Goal: Feedback & Contribution: Leave review/rating

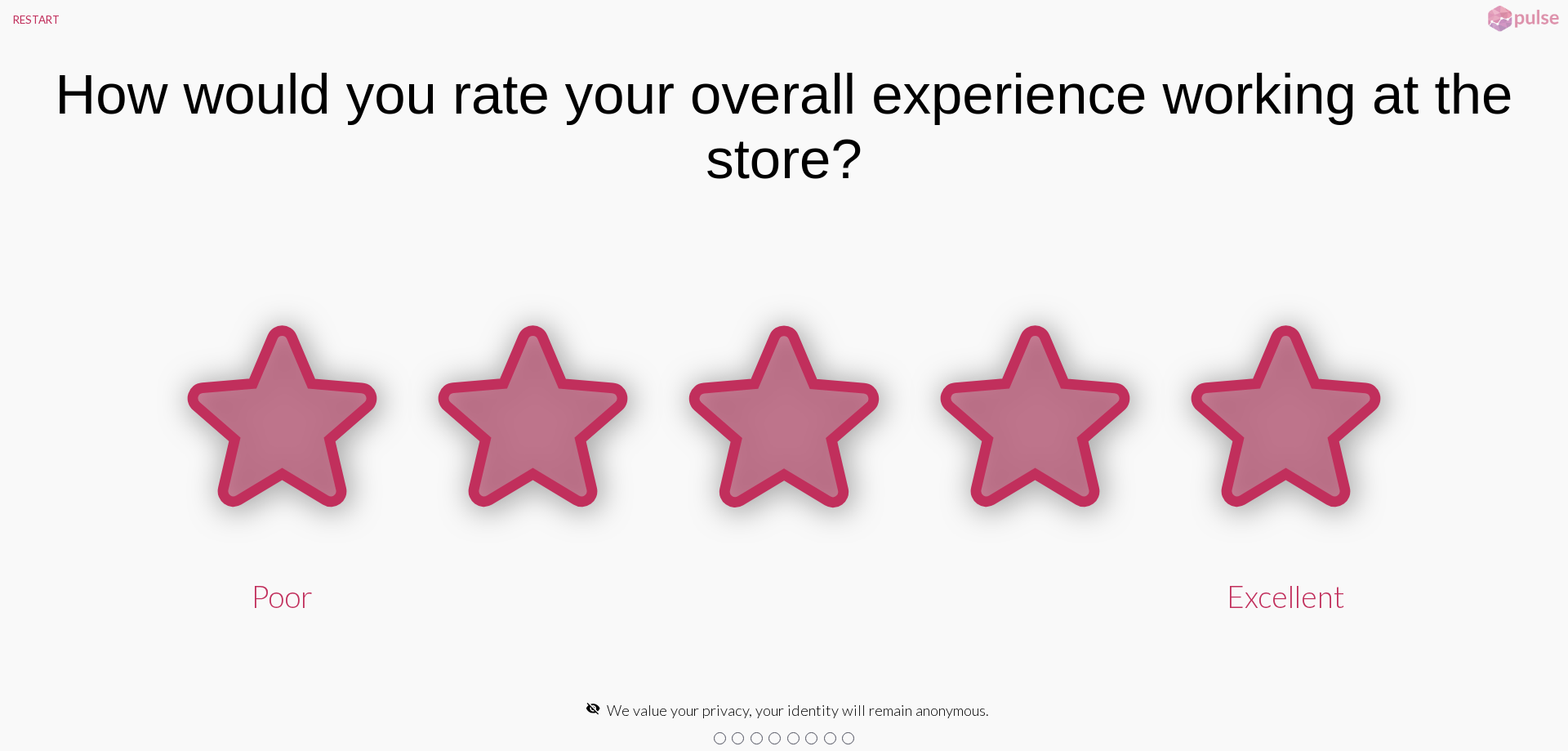
click at [1267, 424] on icon at bounding box center [1286, 417] width 179 height 171
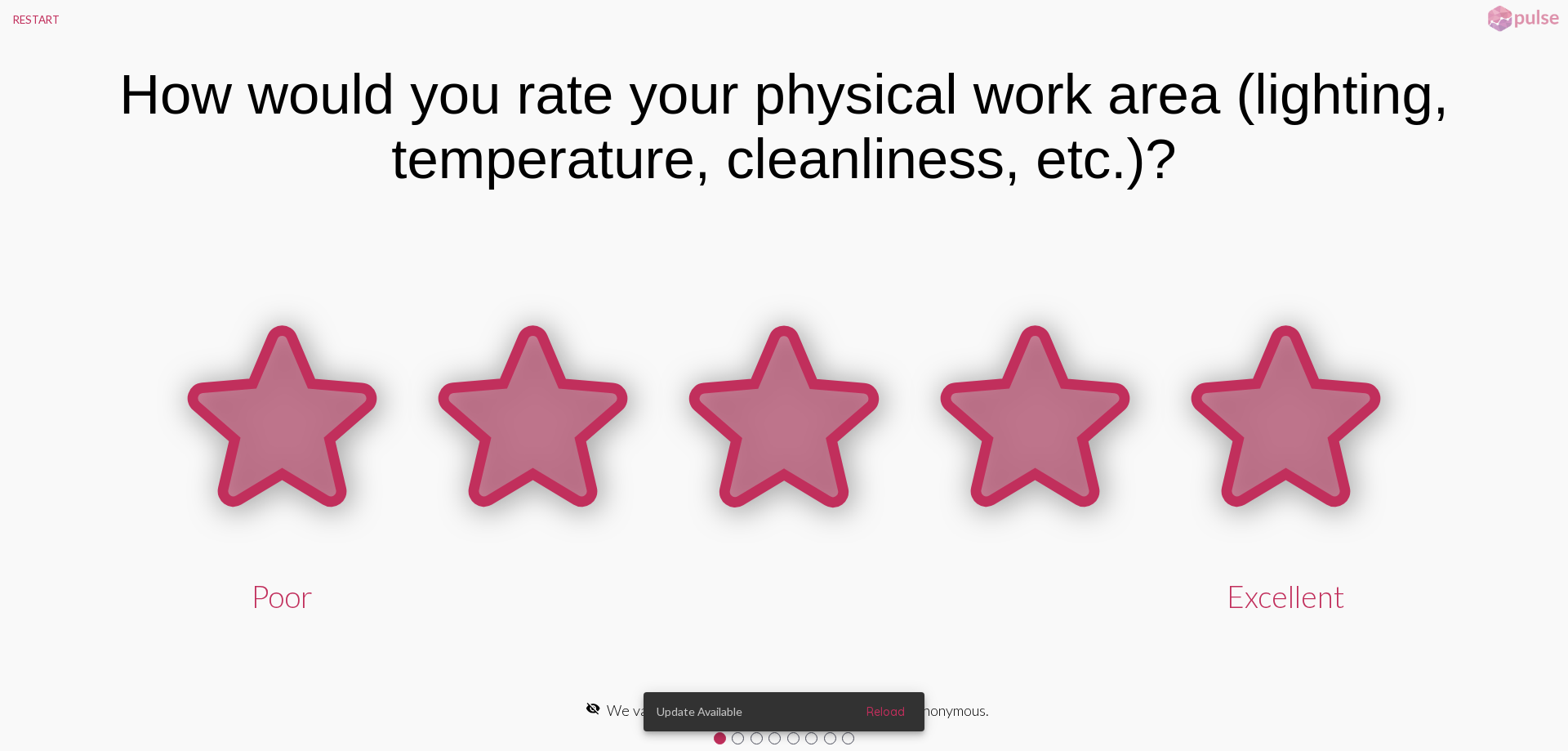
click at [1271, 401] on icon at bounding box center [1286, 417] width 179 height 171
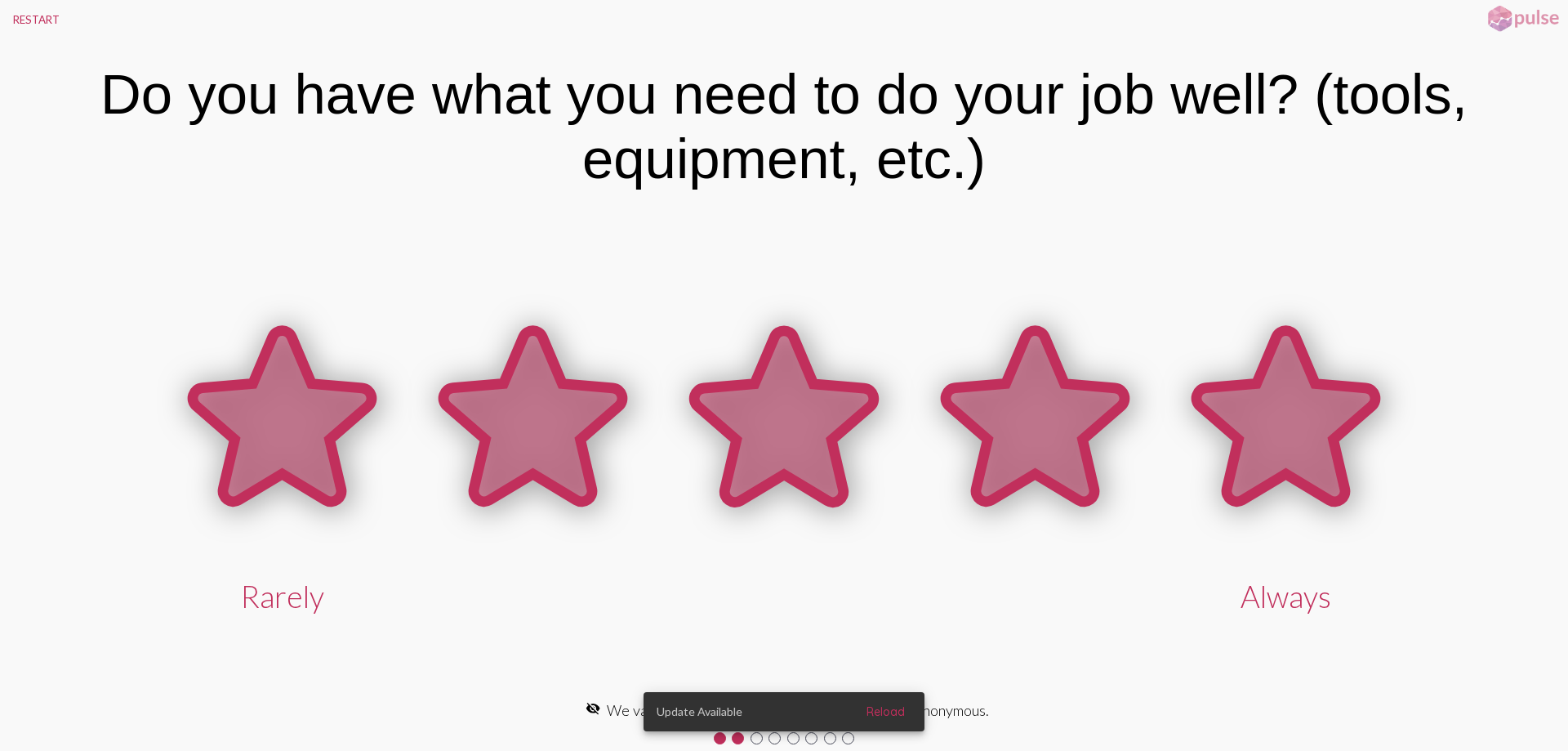
click at [1273, 395] on icon at bounding box center [1286, 417] width 179 height 171
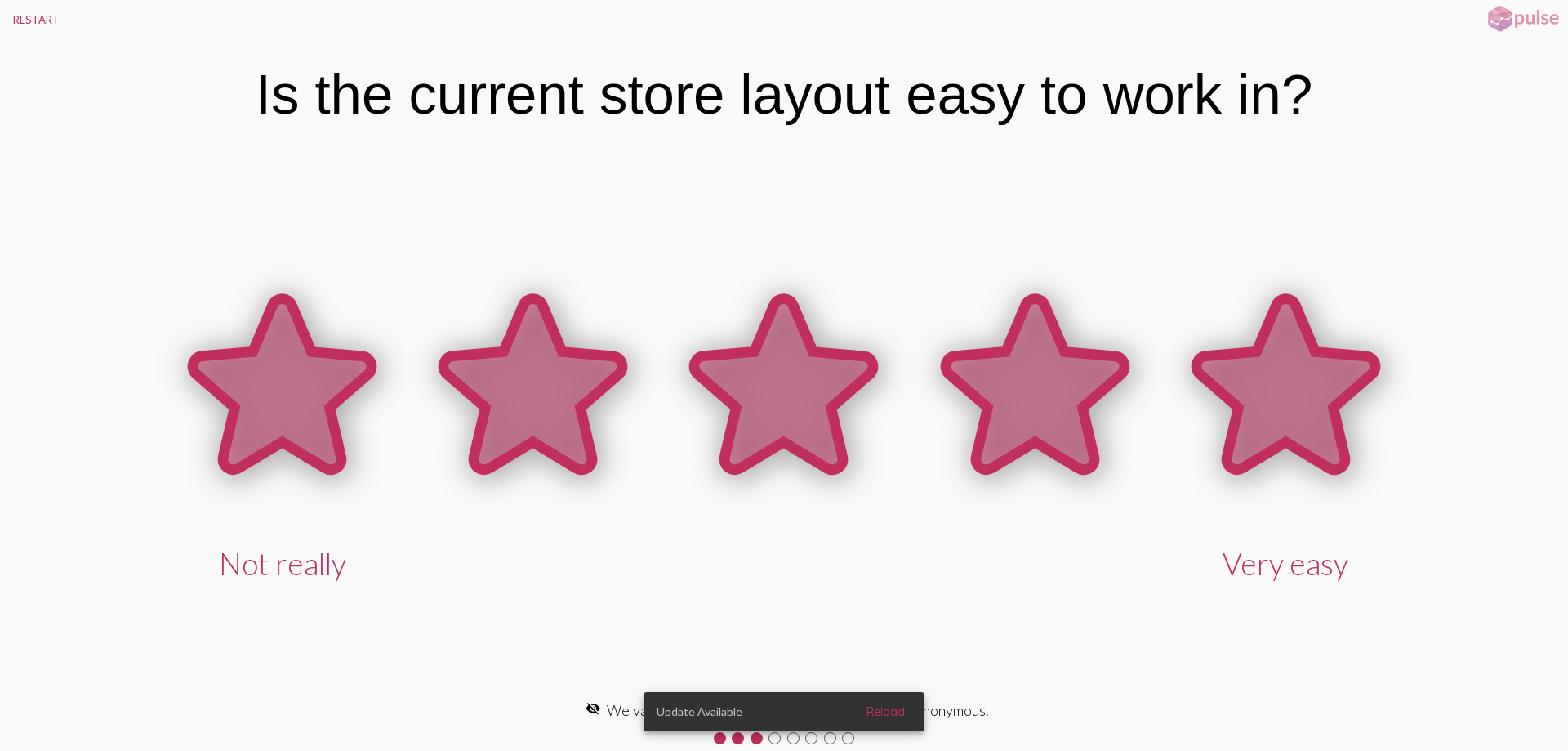
click at [1273, 390] on icon at bounding box center [1286, 384] width 179 height 171
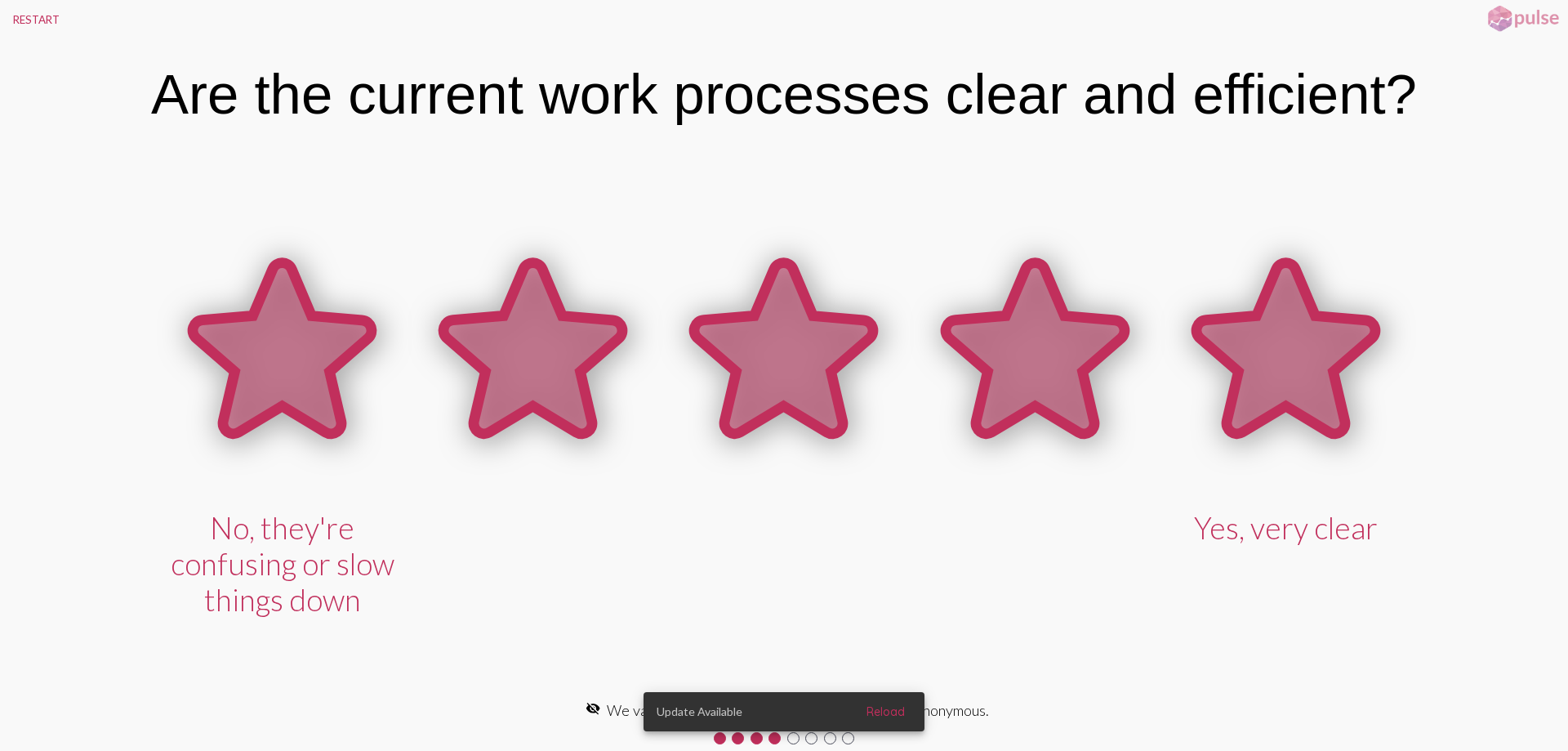
click at [1273, 390] on icon at bounding box center [1286, 348] width 179 height 171
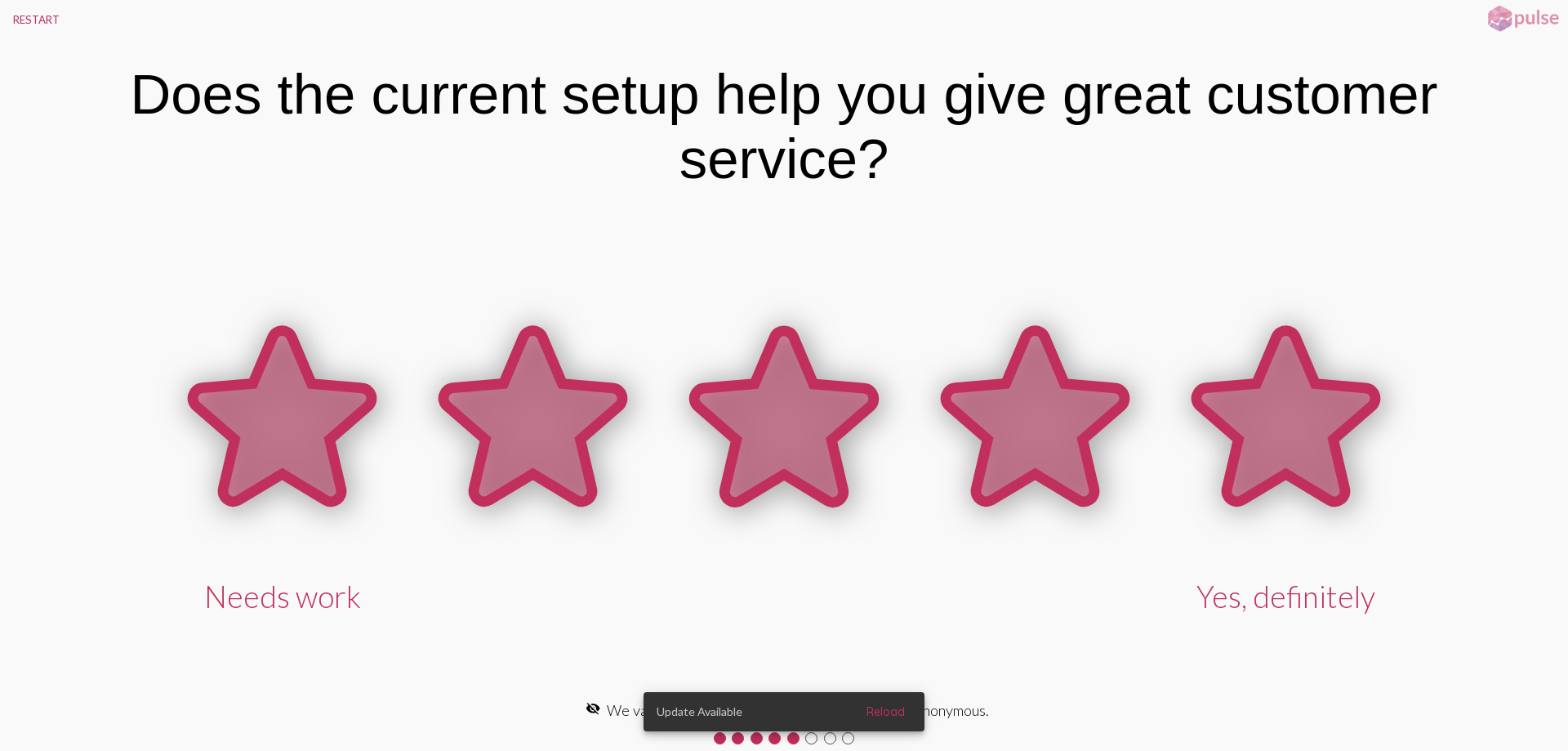
click at [1273, 387] on icon at bounding box center [1286, 417] width 179 height 171
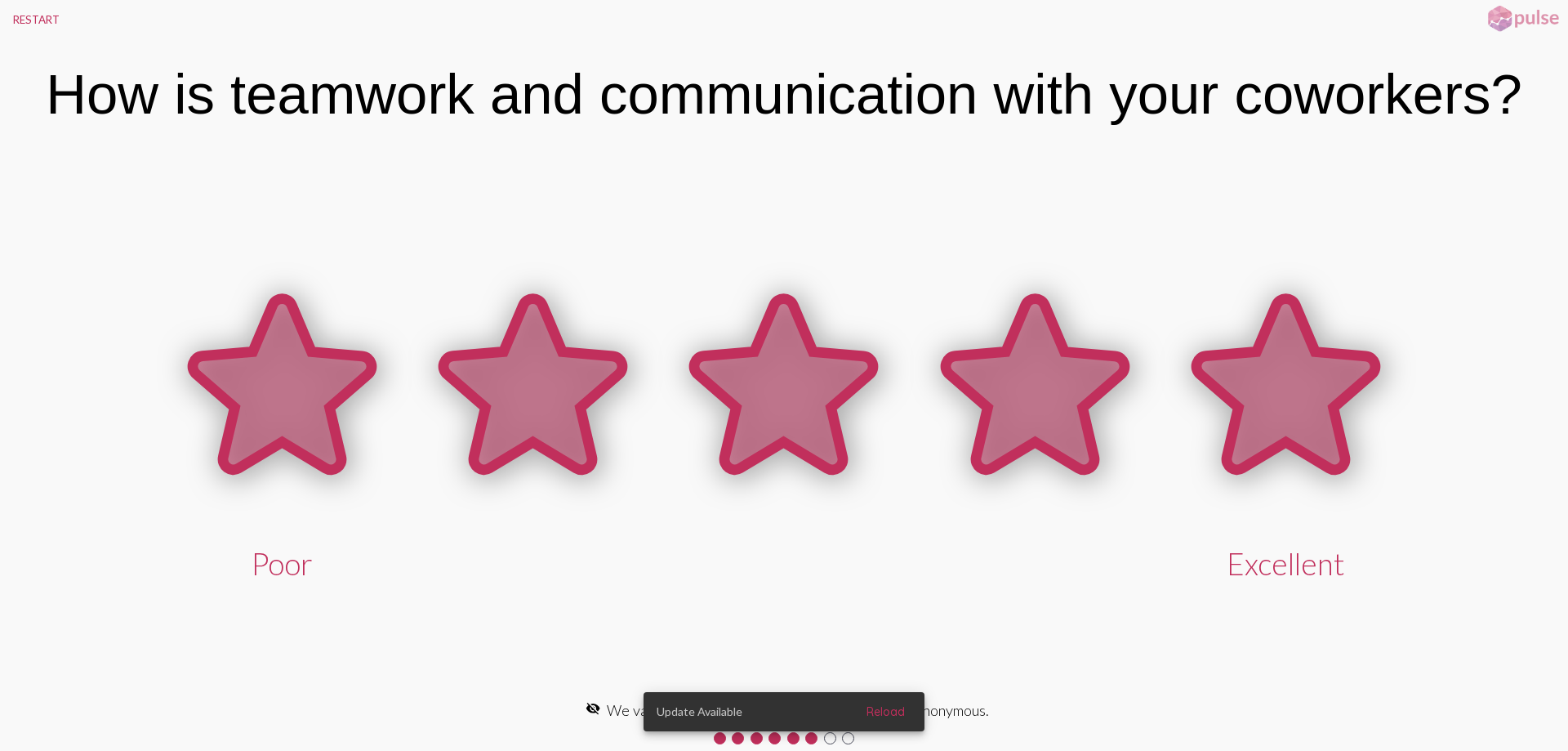
click at [1273, 387] on icon at bounding box center [1286, 384] width 179 height 171
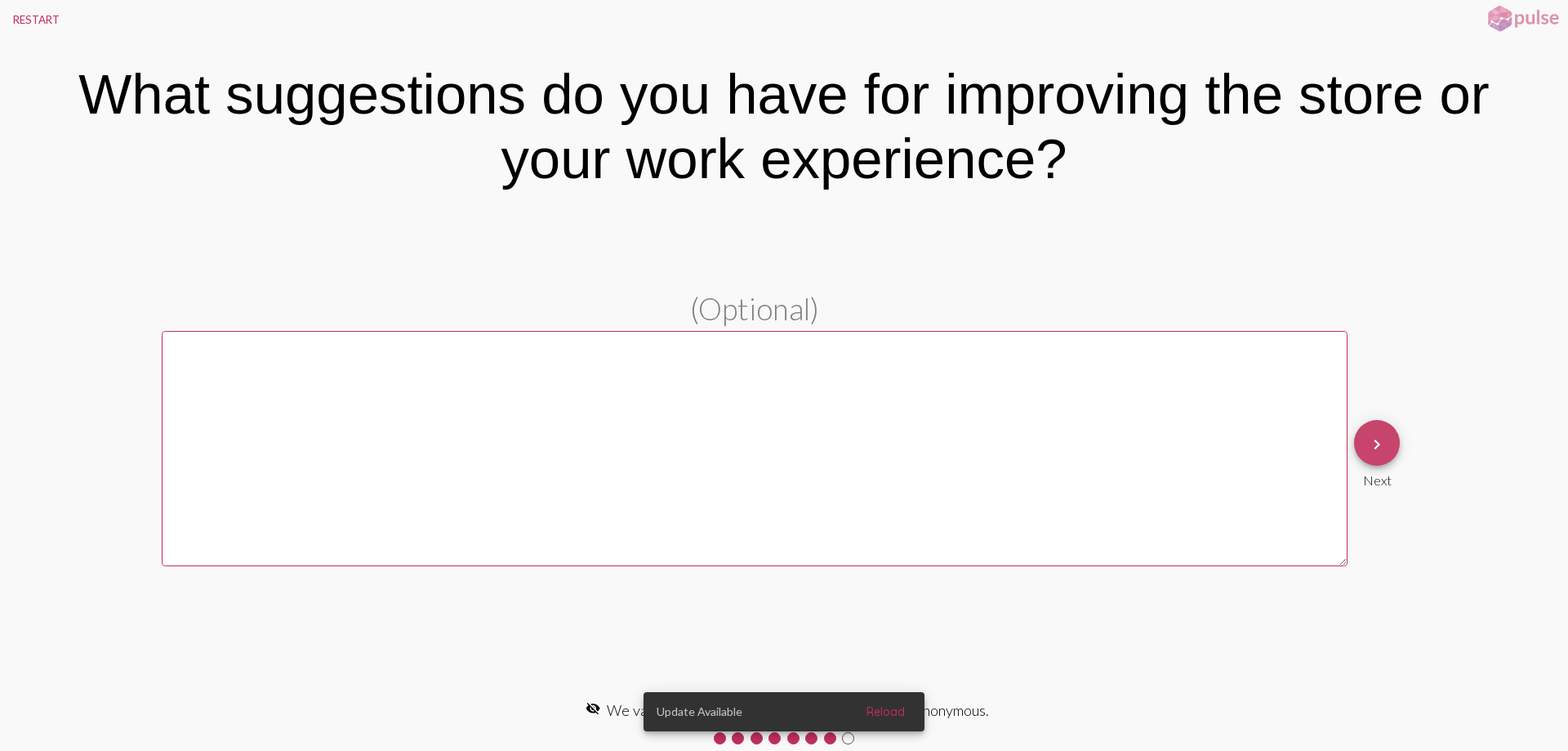
click at [1374, 451] on mat-icon "keyboard_arrow_right" at bounding box center [1378, 444] width 20 height 20
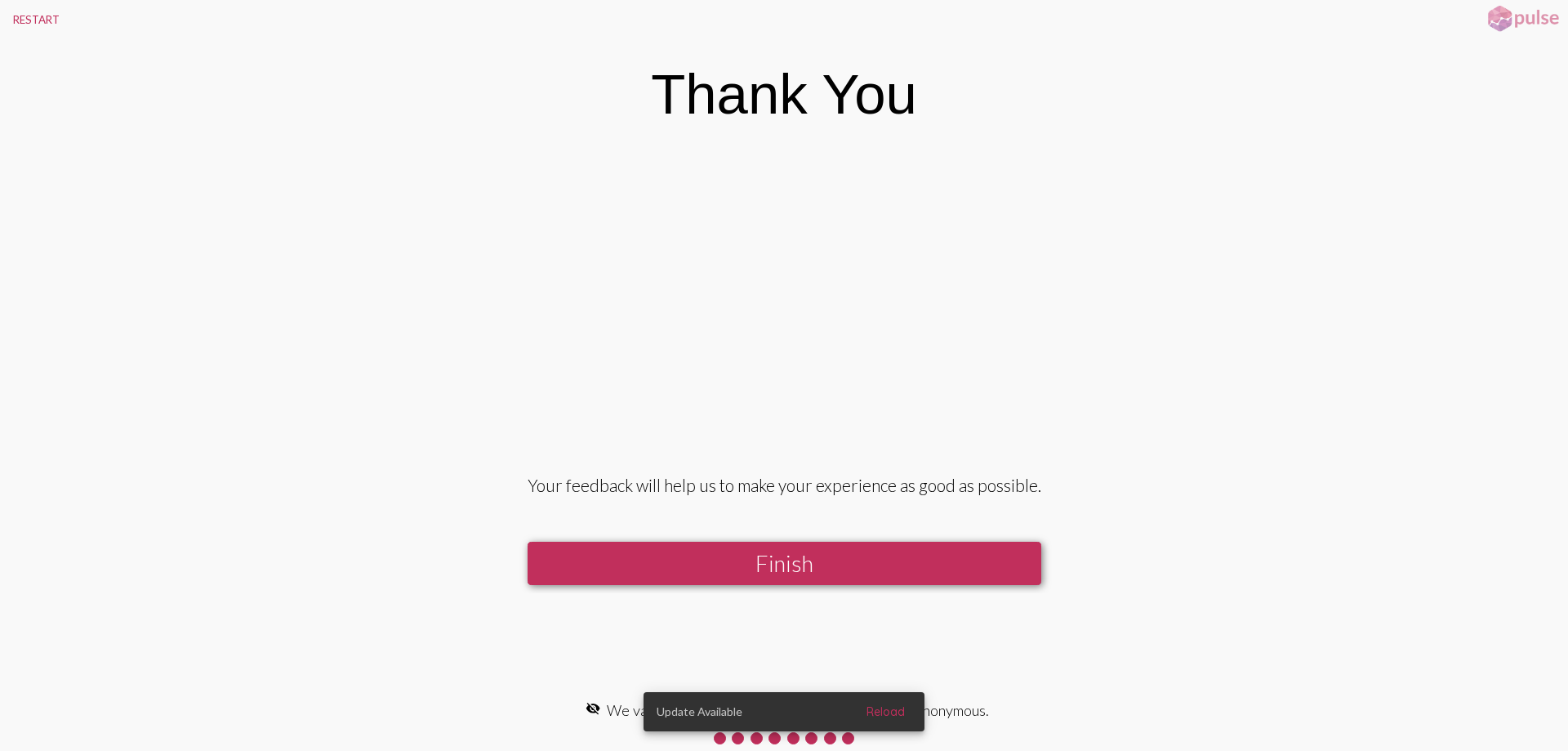
click at [762, 563] on button "Finish" at bounding box center [784, 563] width 514 height 44
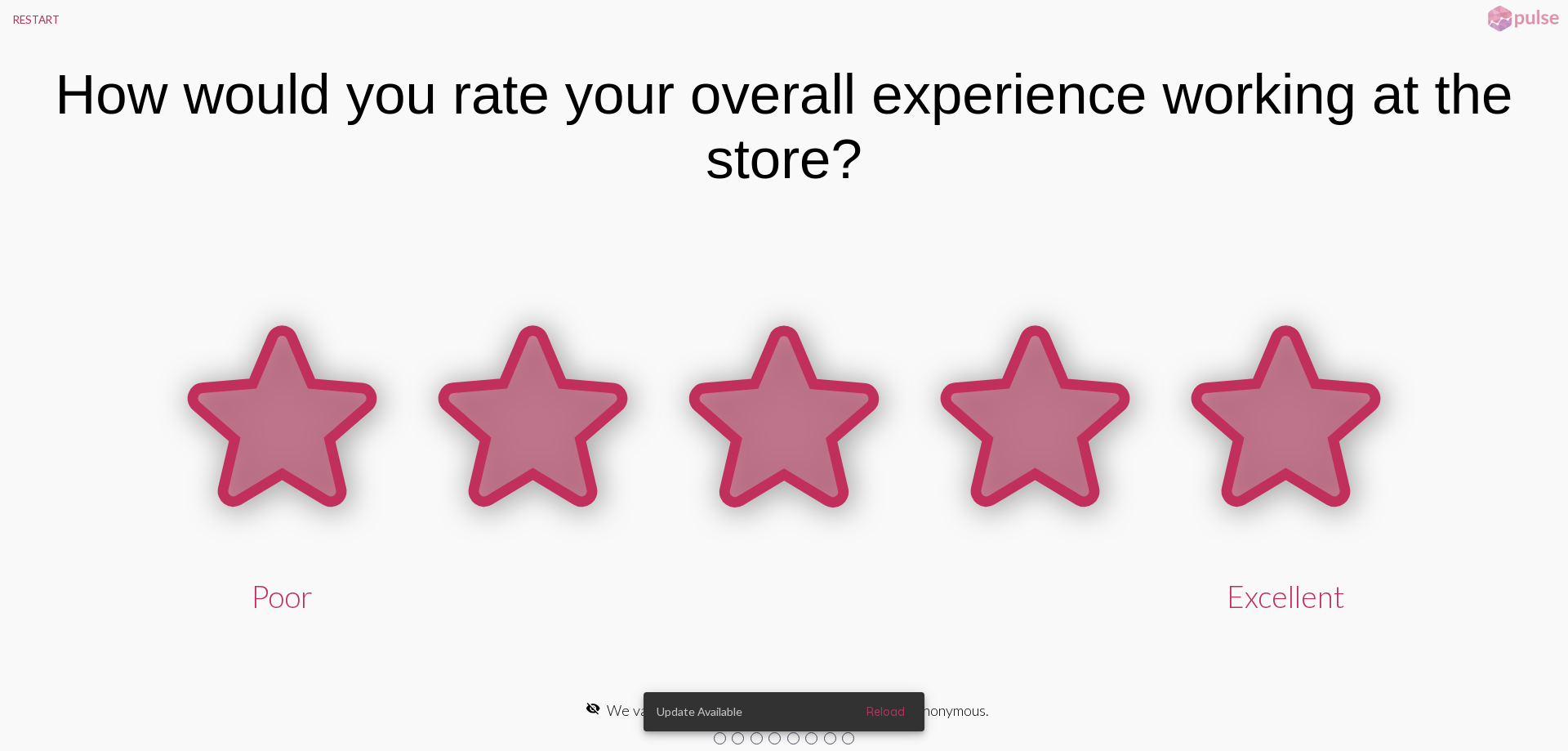
click at [1262, 433] on icon at bounding box center [1286, 417] width 179 height 171
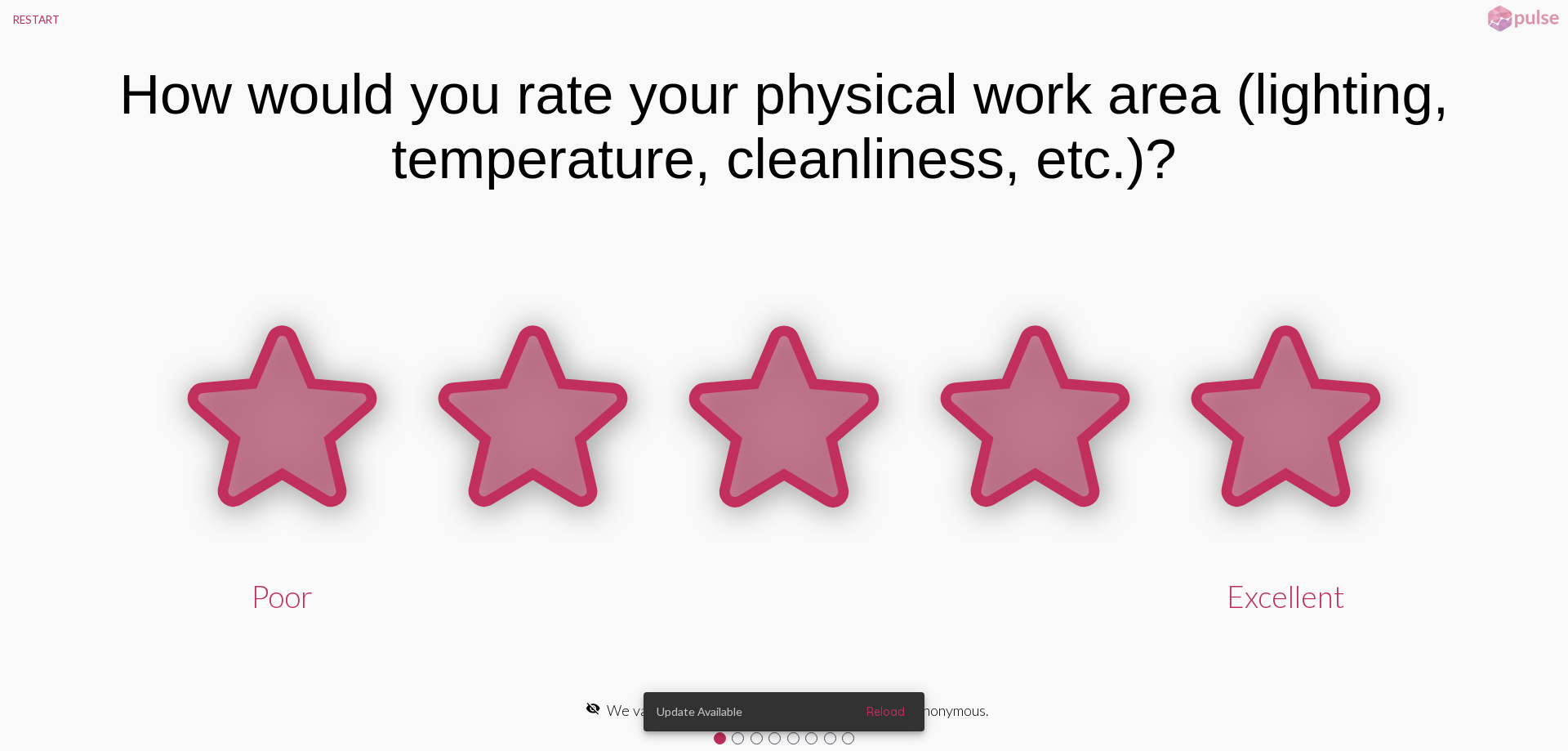
click at [1256, 427] on icon at bounding box center [1286, 417] width 179 height 171
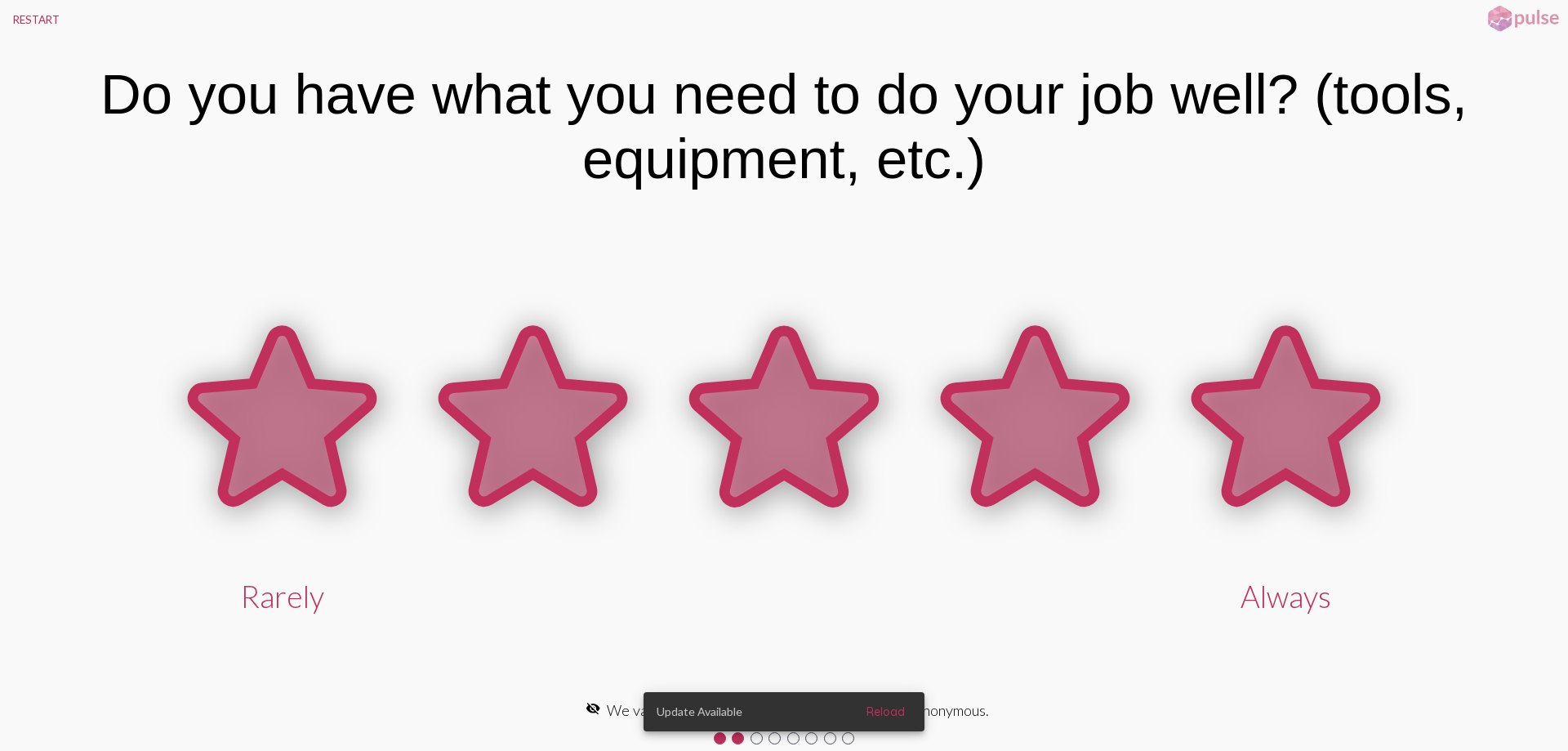
click at [1256, 427] on icon at bounding box center [1286, 417] width 179 height 171
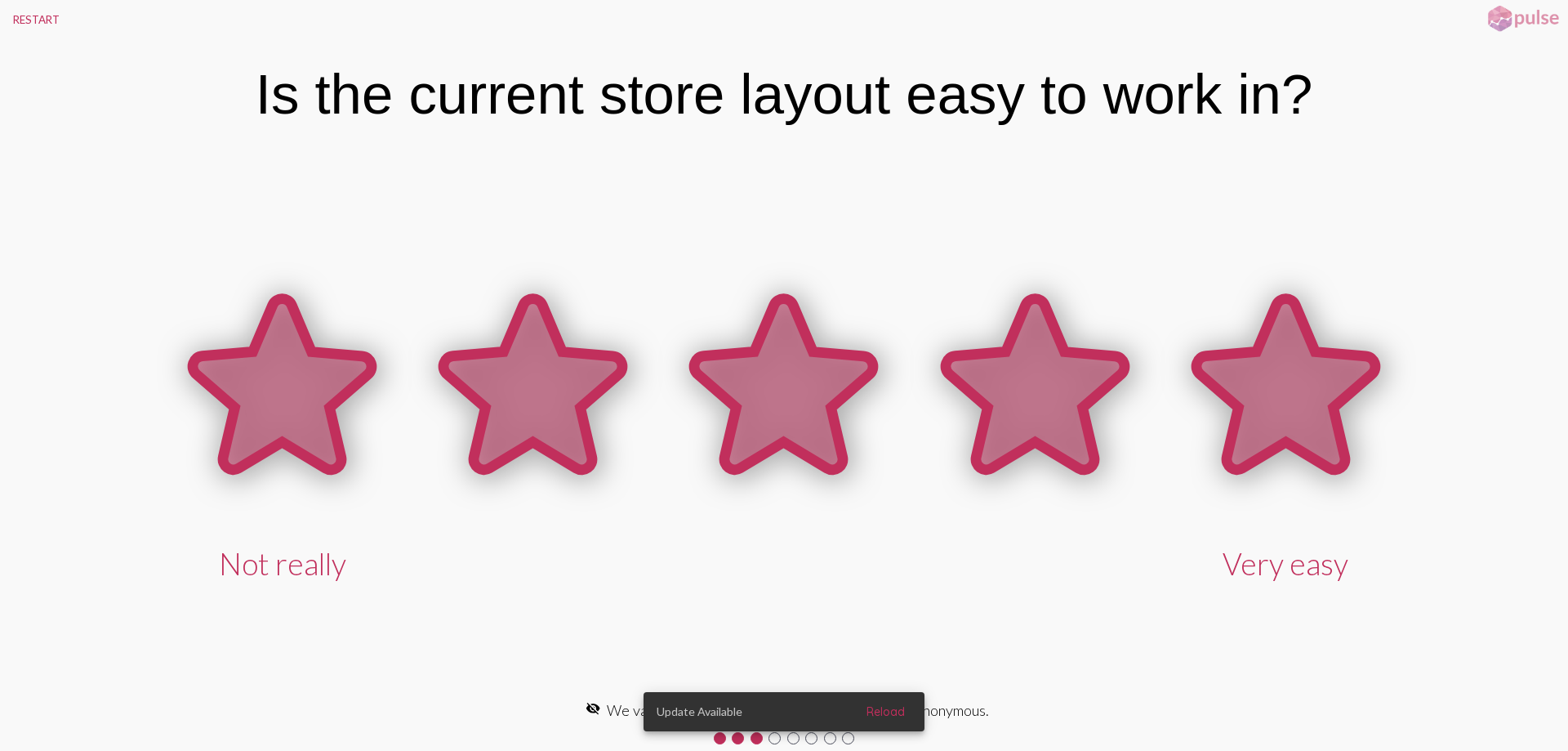
click at [1256, 427] on icon at bounding box center [1286, 384] width 179 height 171
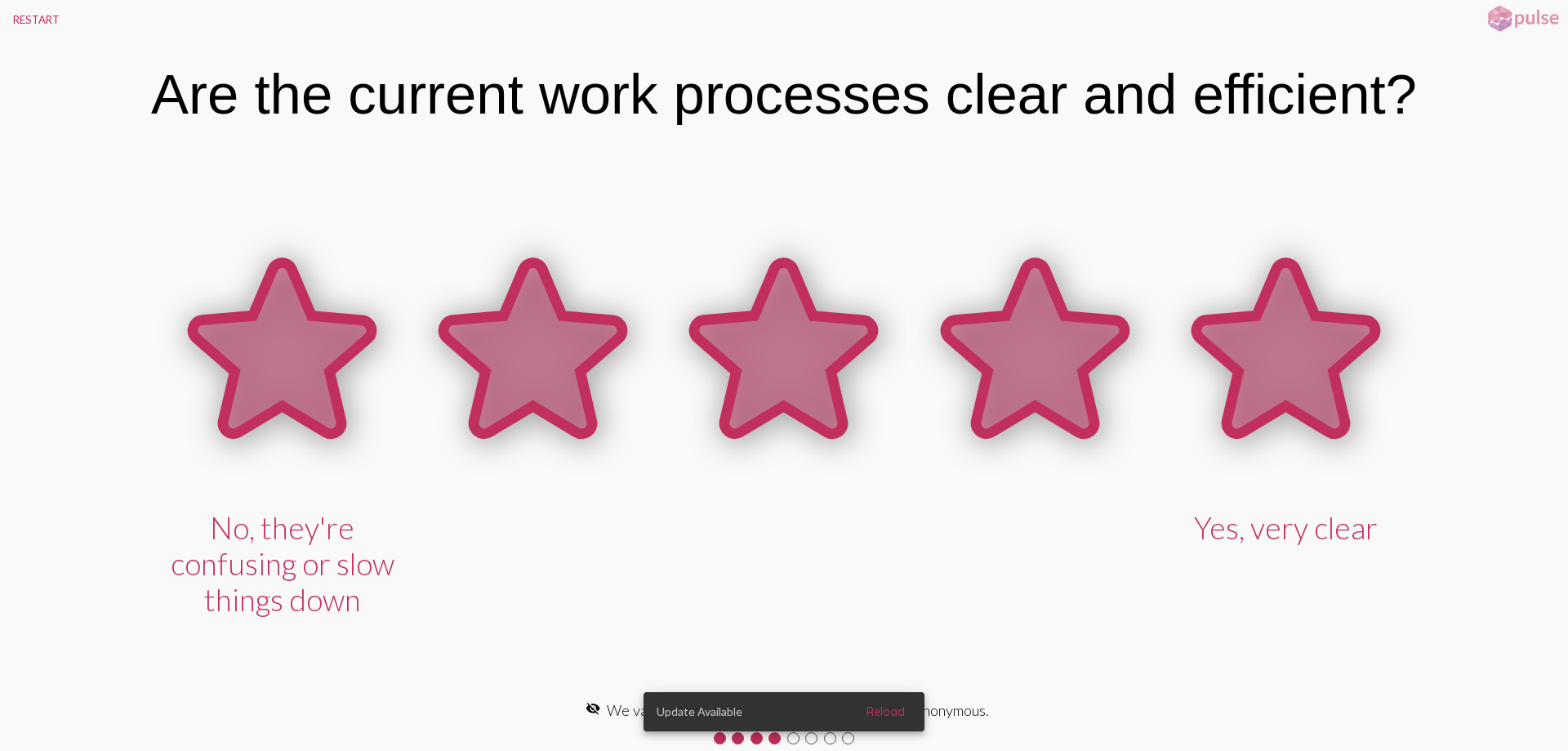
click at [1256, 427] on icon at bounding box center [1286, 348] width 179 height 171
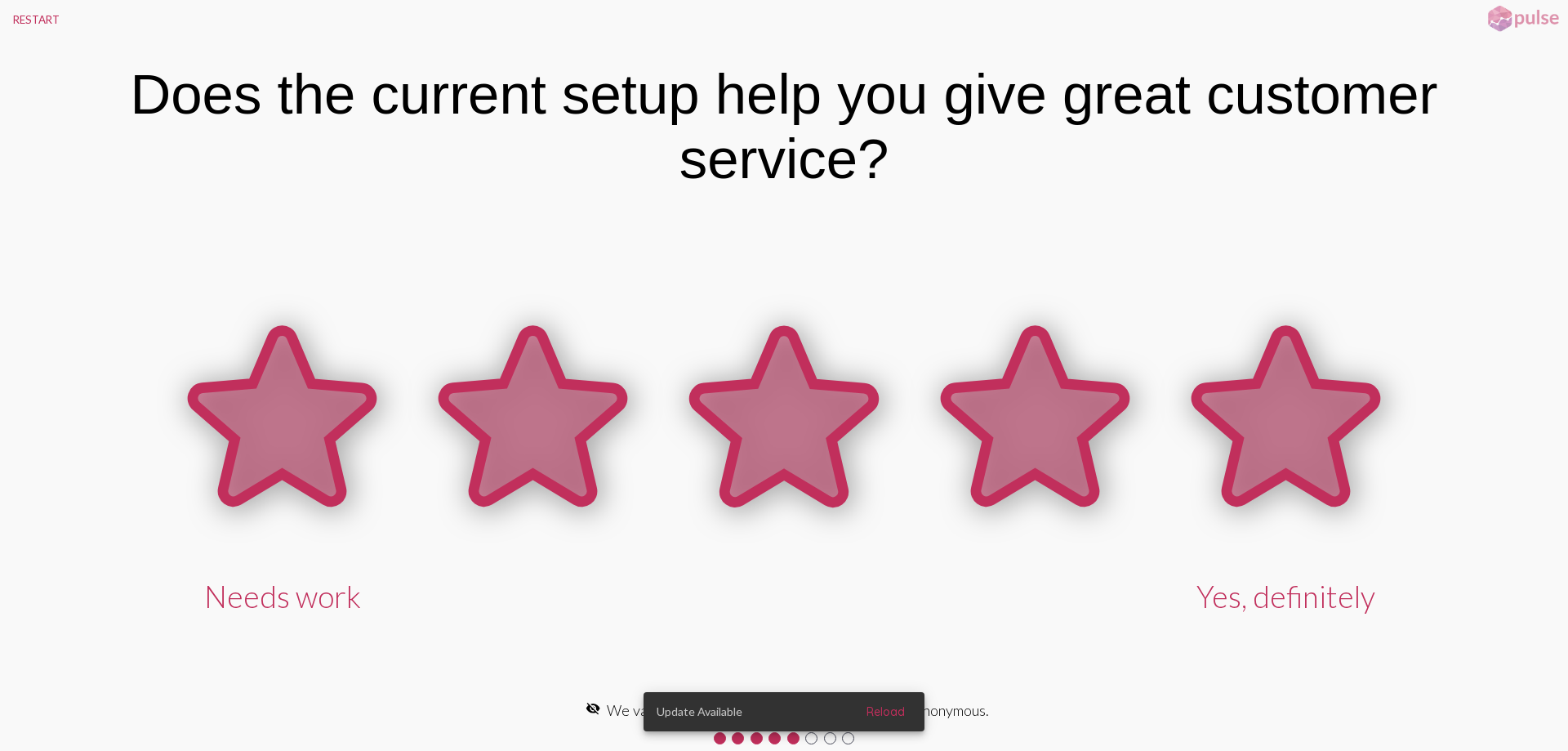
click at [1256, 427] on icon at bounding box center [1286, 417] width 179 height 171
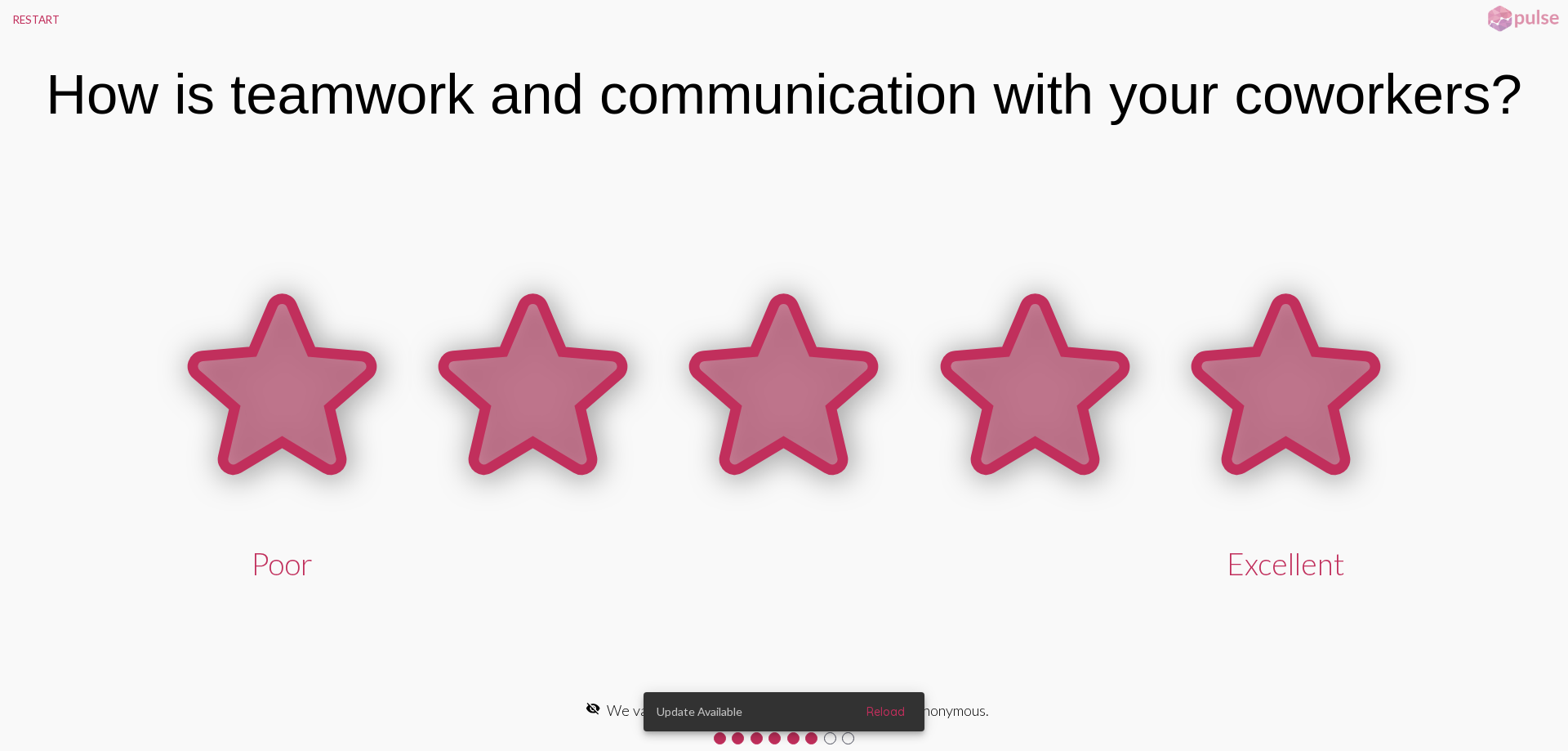
click at [1256, 424] on icon at bounding box center [1286, 384] width 179 height 171
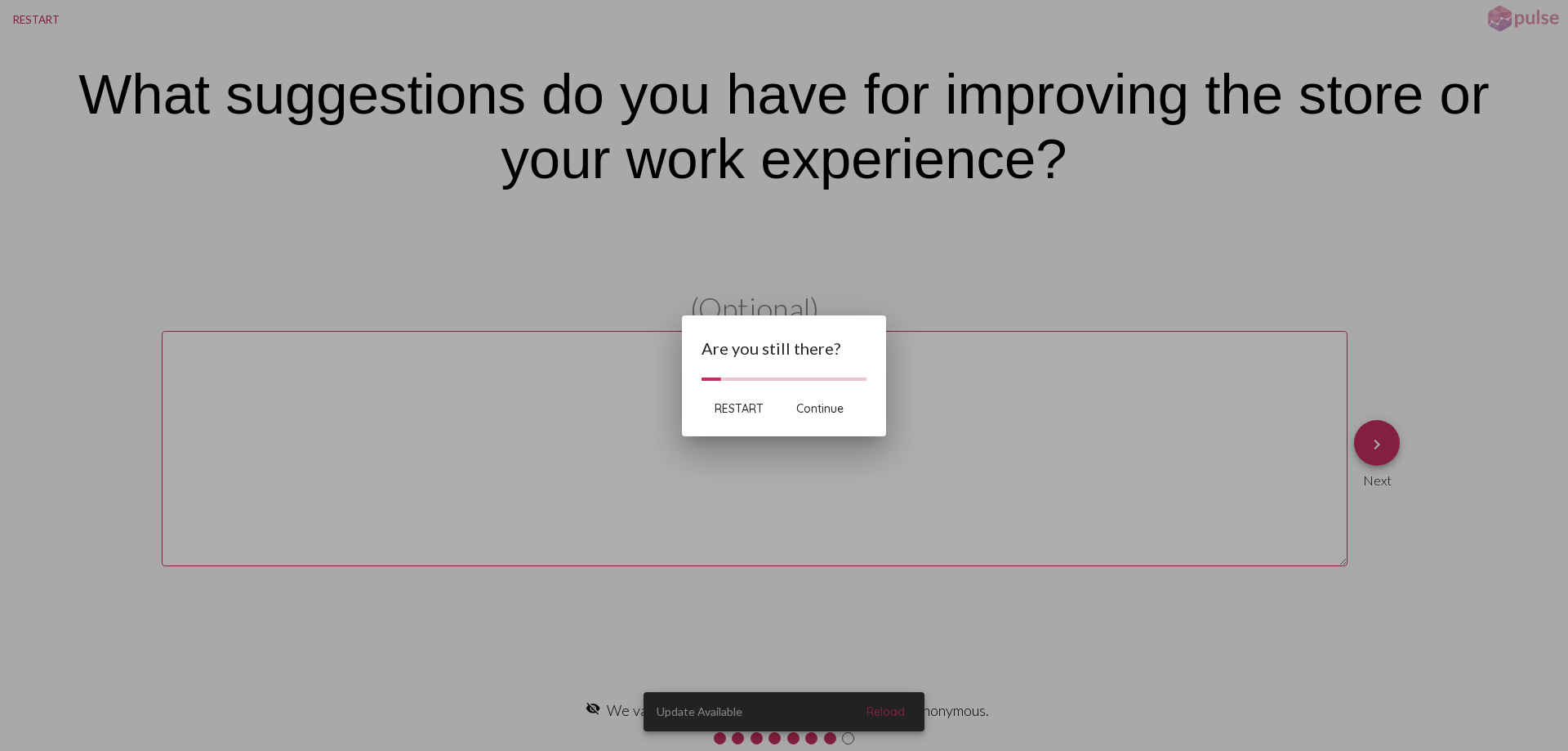
click at [820, 409] on span "Continue" at bounding box center [820, 408] width 48 height 15
